Goal: Find specific page/section: Find specific page/section

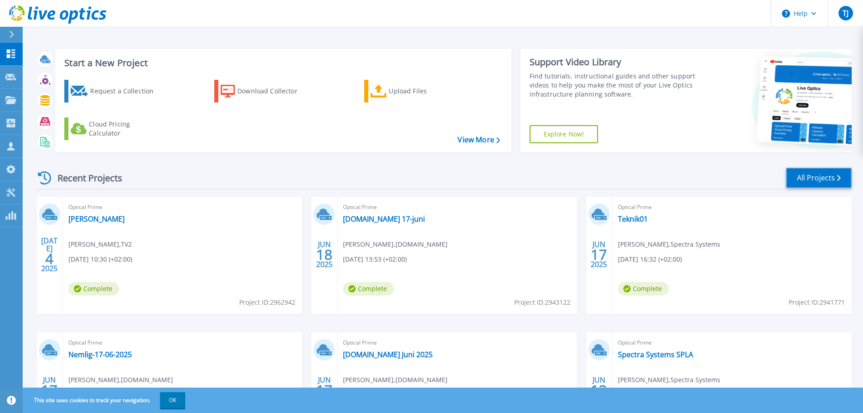
click at [816, 180] on link "All Projects" at bounding box center [819, 178] width 66 height 20
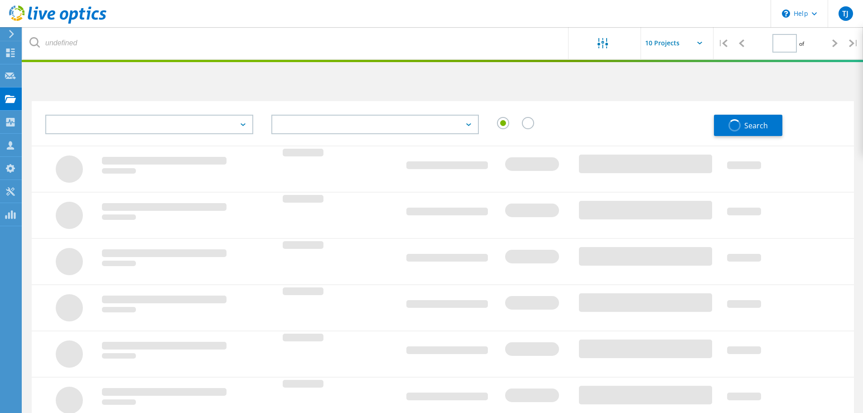
type input "1"
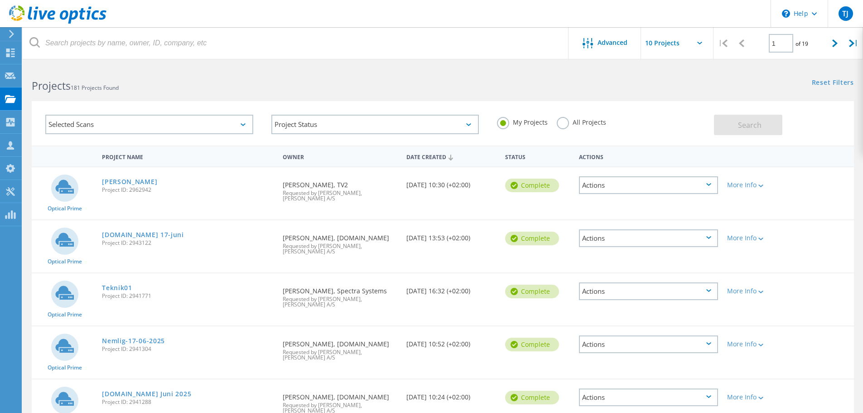
click at [695, 45] on input "text" at bounding box center [686, 43] width 91 height 32
click at [657, 110] on div "Show 40 Projects" at bounding box center [687, 111] width 90 height 15
type input "Show 40 Projects"
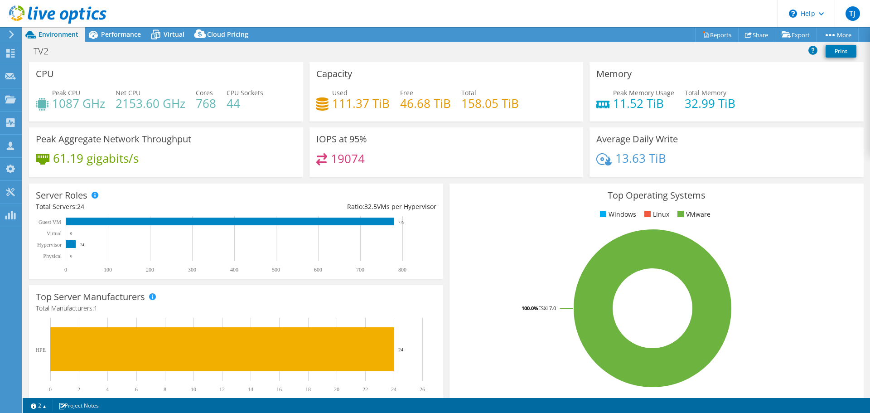
select select "USD"
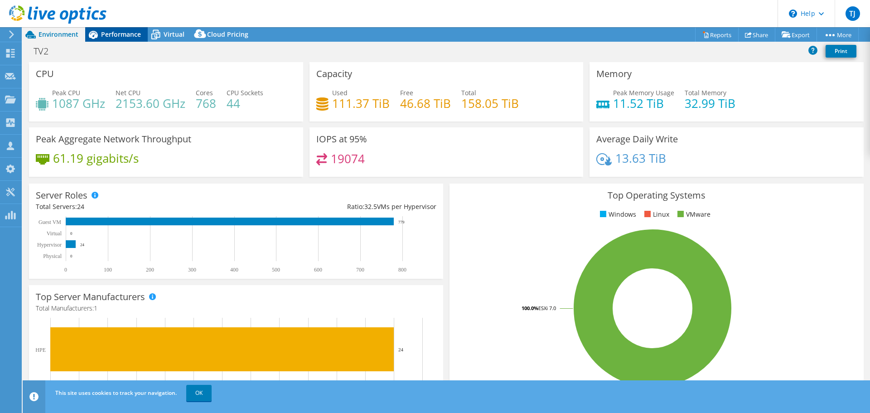
click at [114, 31] on span "Performance" at bounding box center [121, 34] width 40 height 9
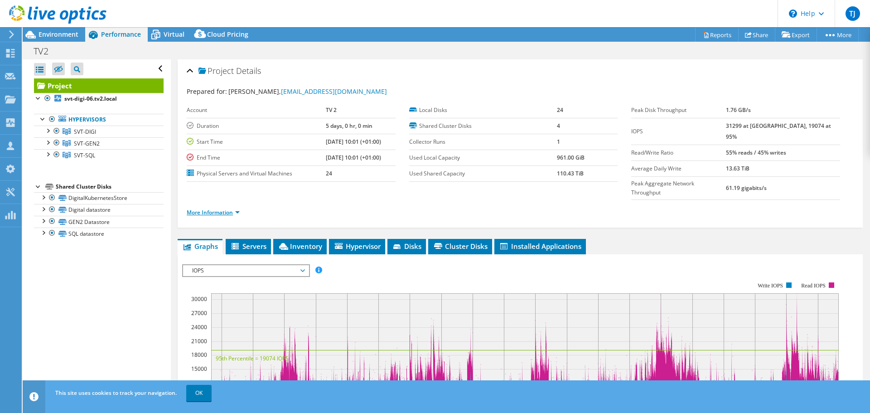
click at [205, 208] on link "More Information" at bounding box center [213, 212] width 53 height 8
